Goal: Register for event/course

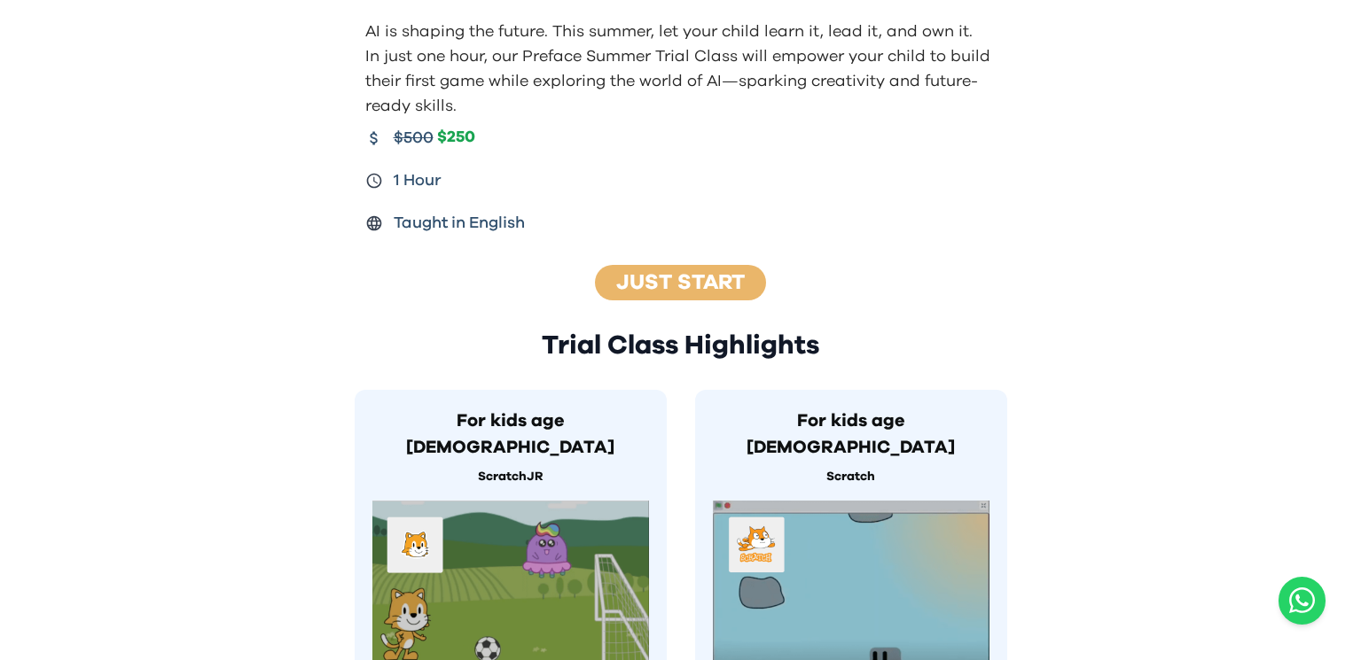
scroll to position [441, 0]
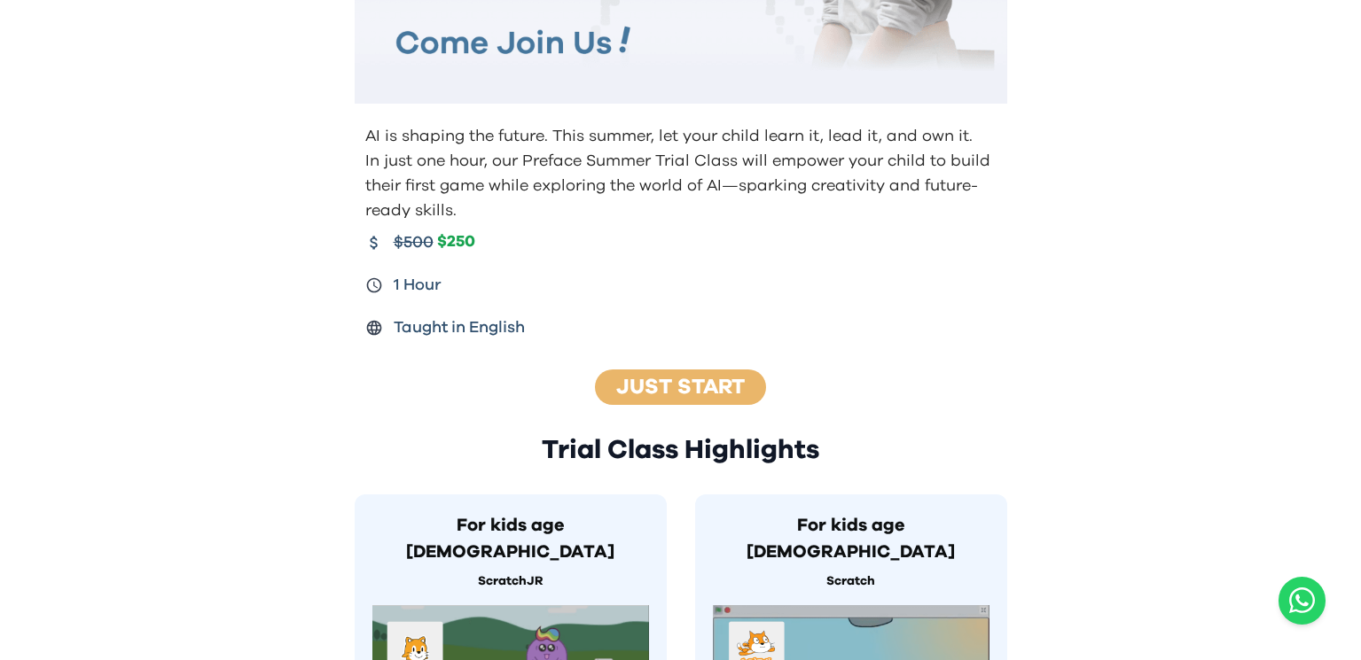
scroll to position [365, 0]
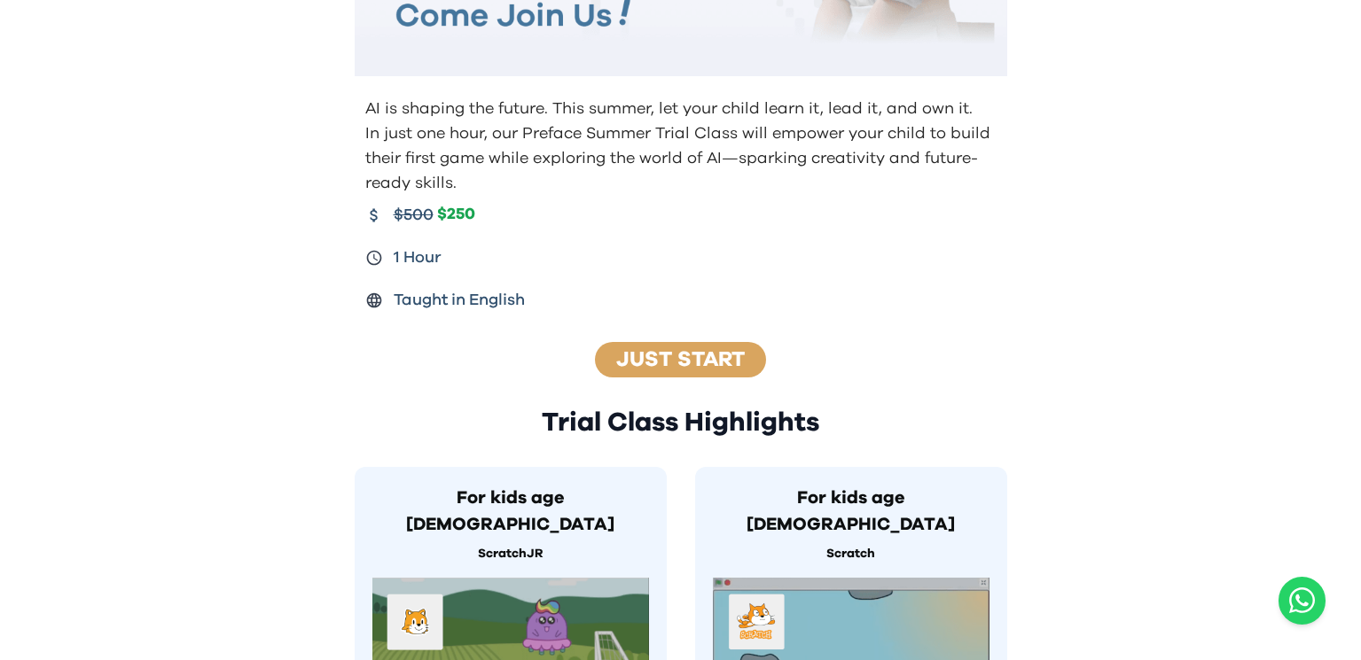
click at [682, 370] on div "Just Start" at bounding box center [680, 359] width 171 height 35
click at [669, 351] on link "Just Start" at bounding box center [680, 359] width 129 height 21
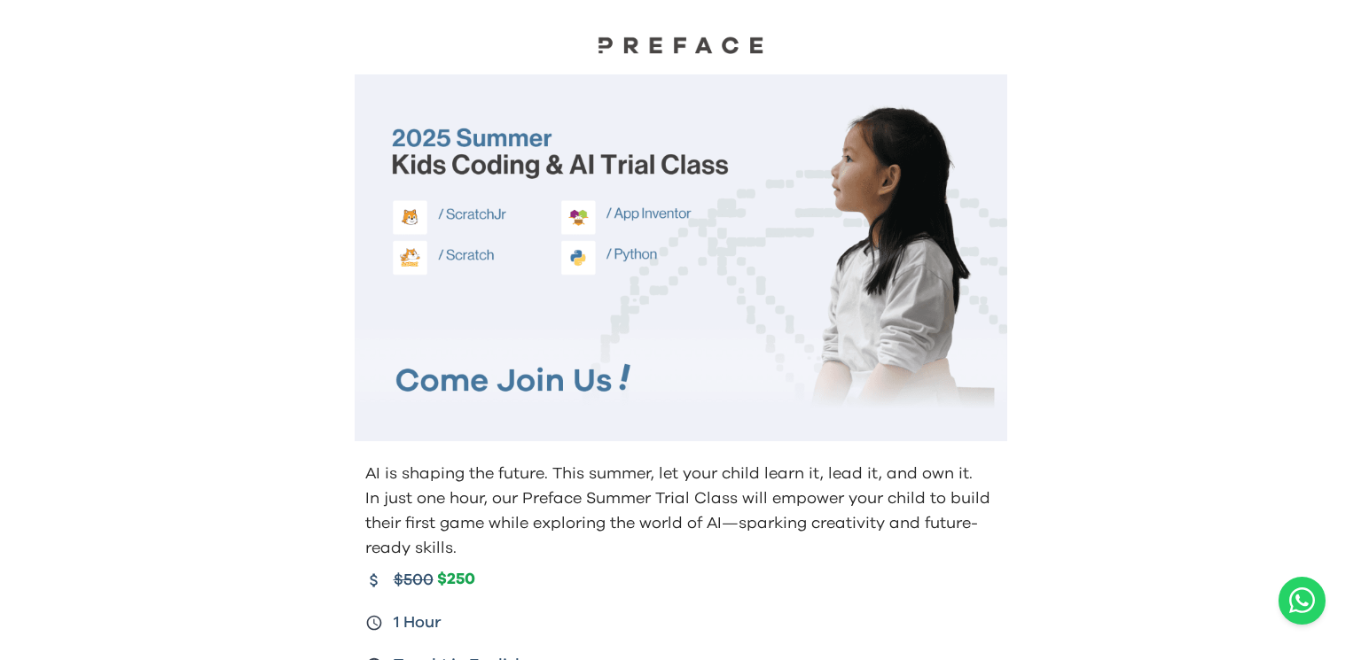
scroll to position [365, 0]
